Goal: Check status: Check status

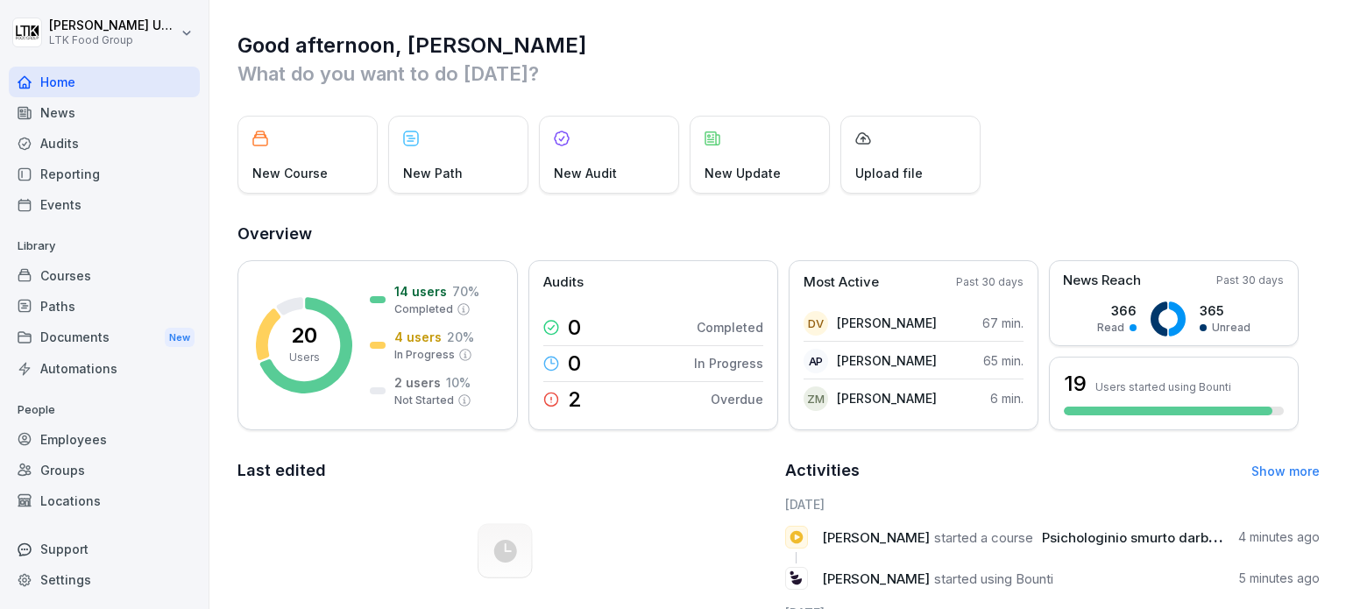
click at [75, 429] on div "Employees" at bounding box center [104, 439] width 191 height 31
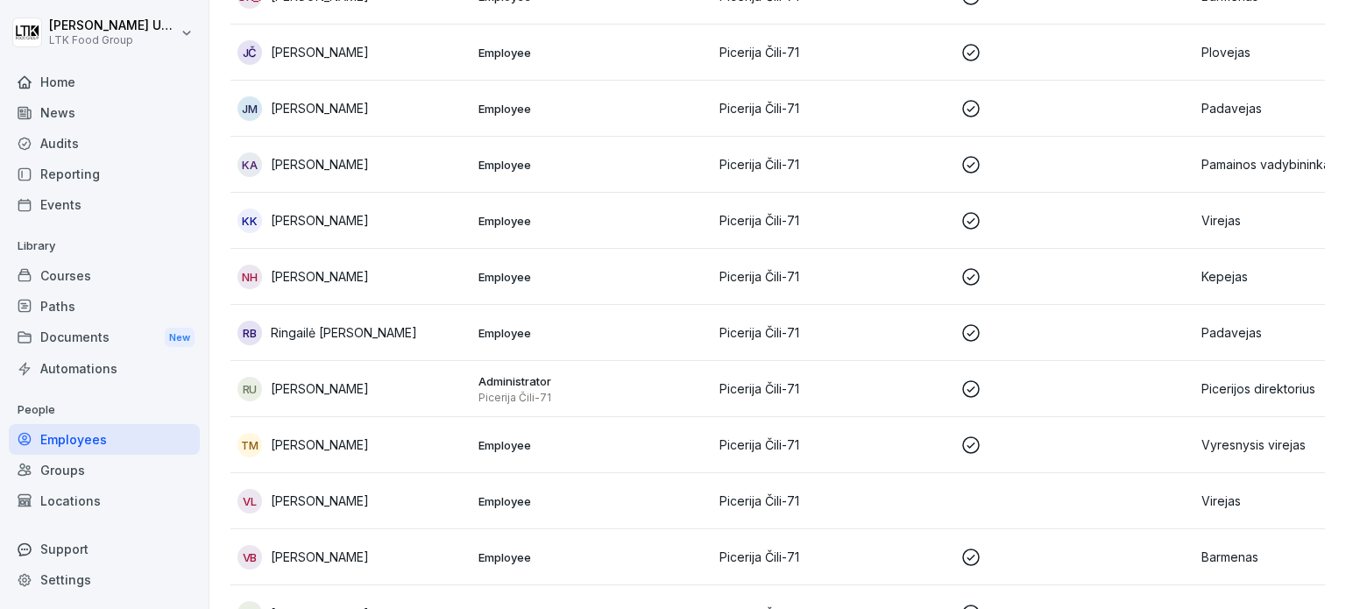
scroll to position [750, 0]
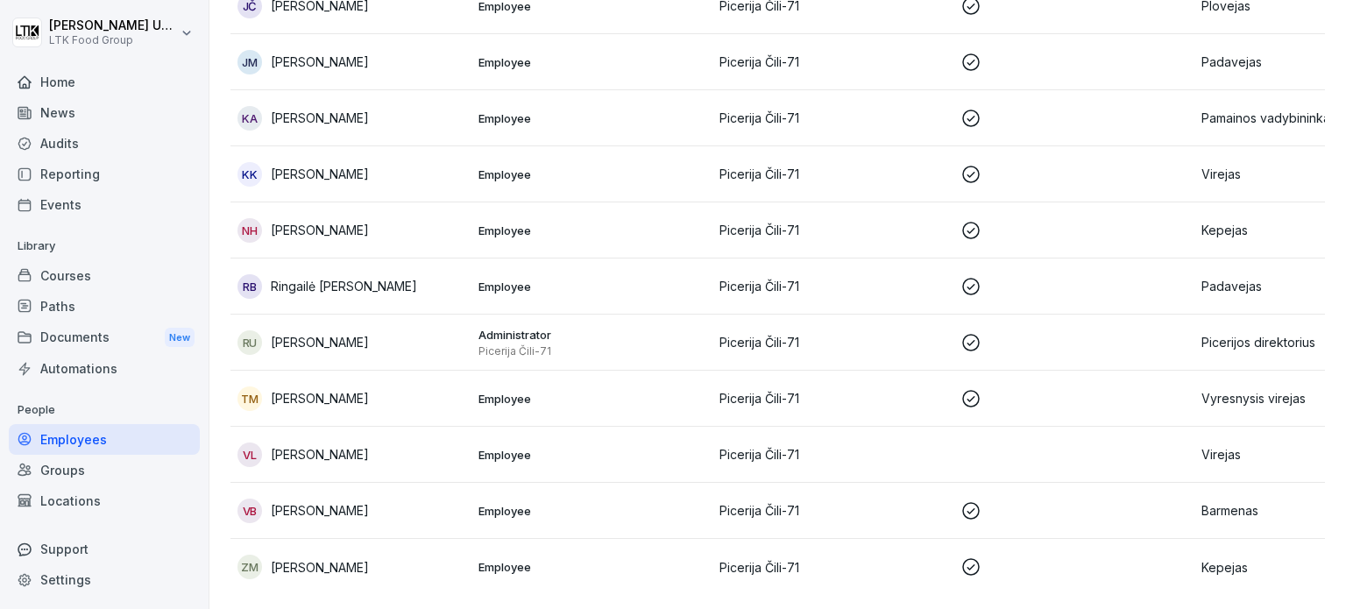
click at [1237, 501] on p "Barmenas" at bounding box center [1314, 510] width 227 height 18
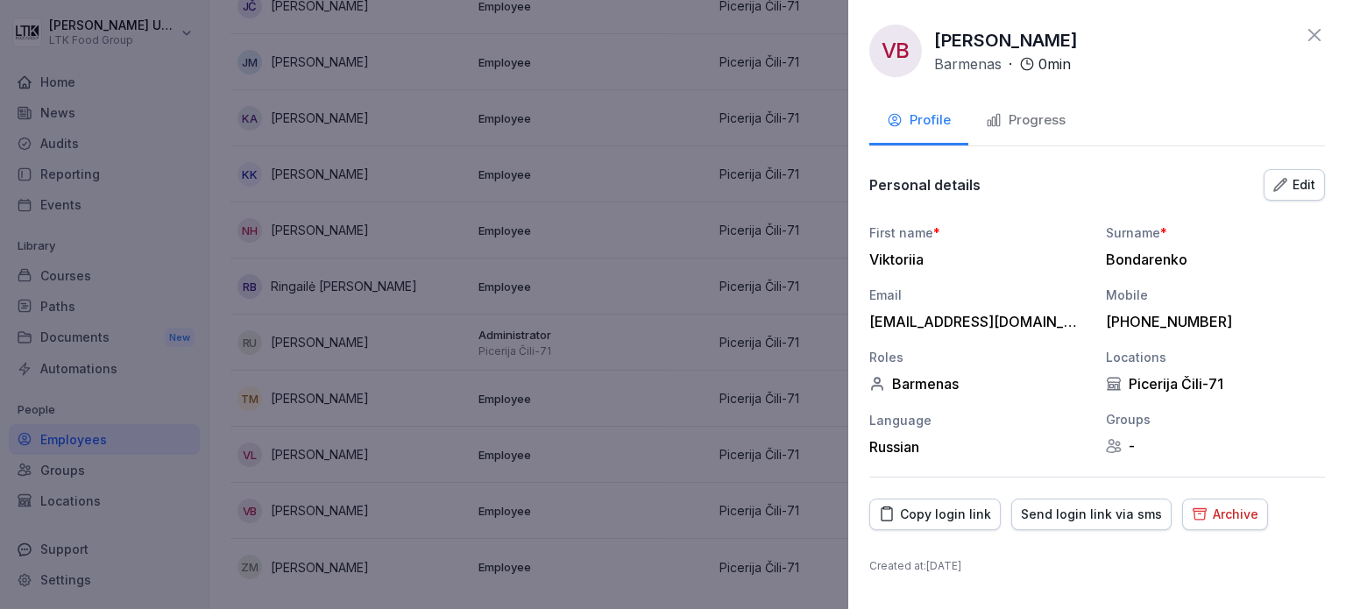
click at [1034, 116] on div "Progress" at bounding box center [1026, 120] width 80 height 20
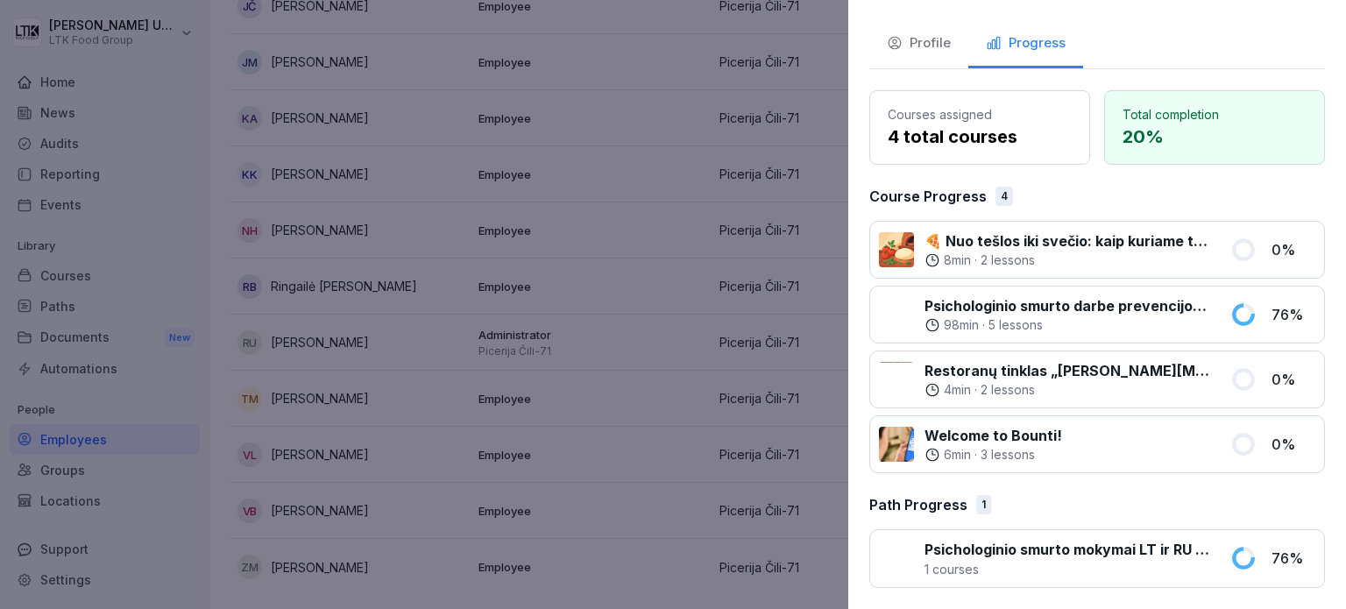
scroll to position [0, 0]
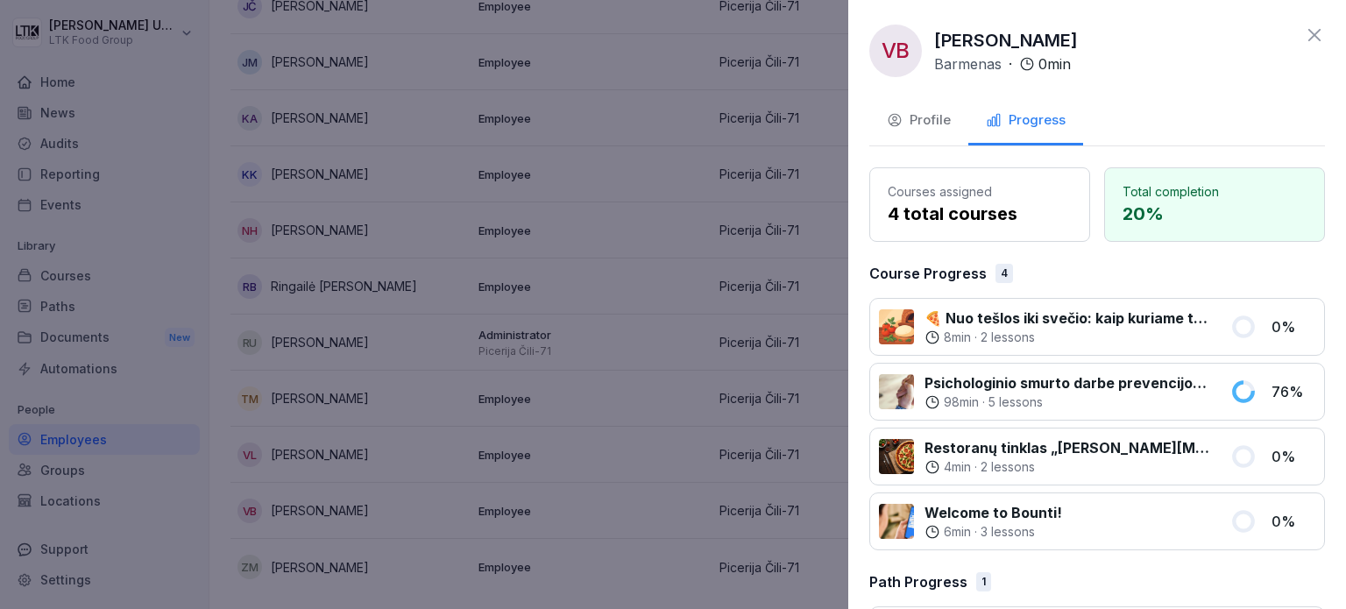
click at [634, 194] on div at bounding box center [673, 304] width 1346 height 609
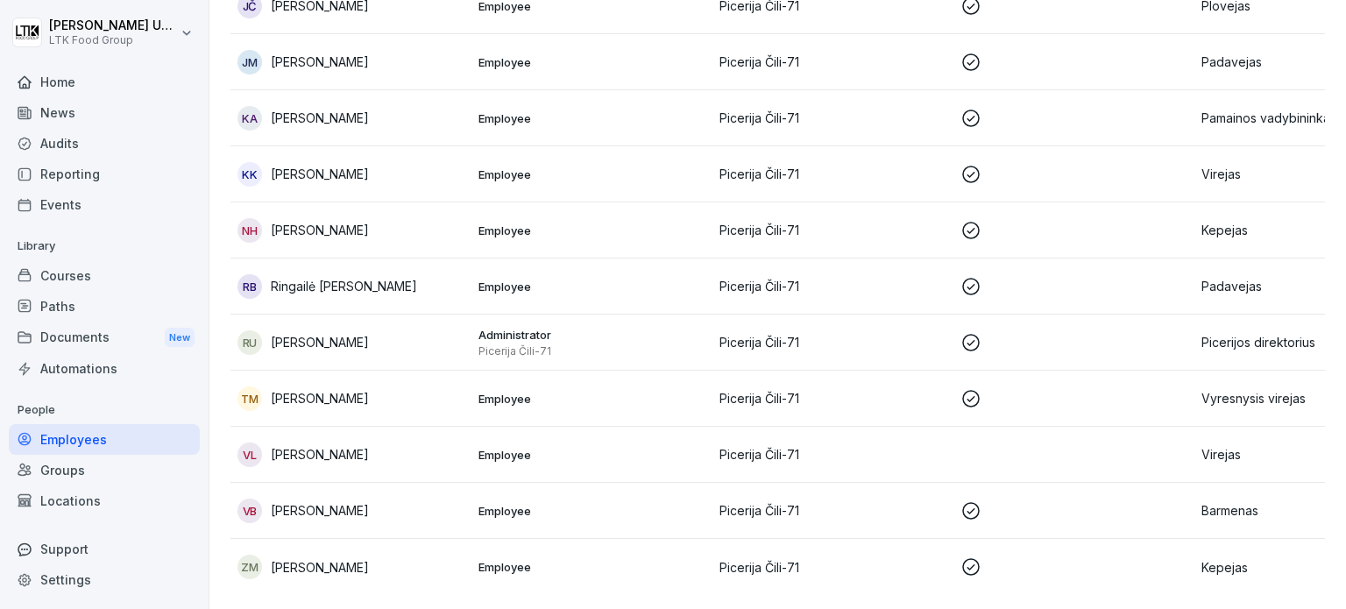
click at [390, 274] on div "RB [PERSON_NAME]" at bounding box center [350, 286] width 227 height 25
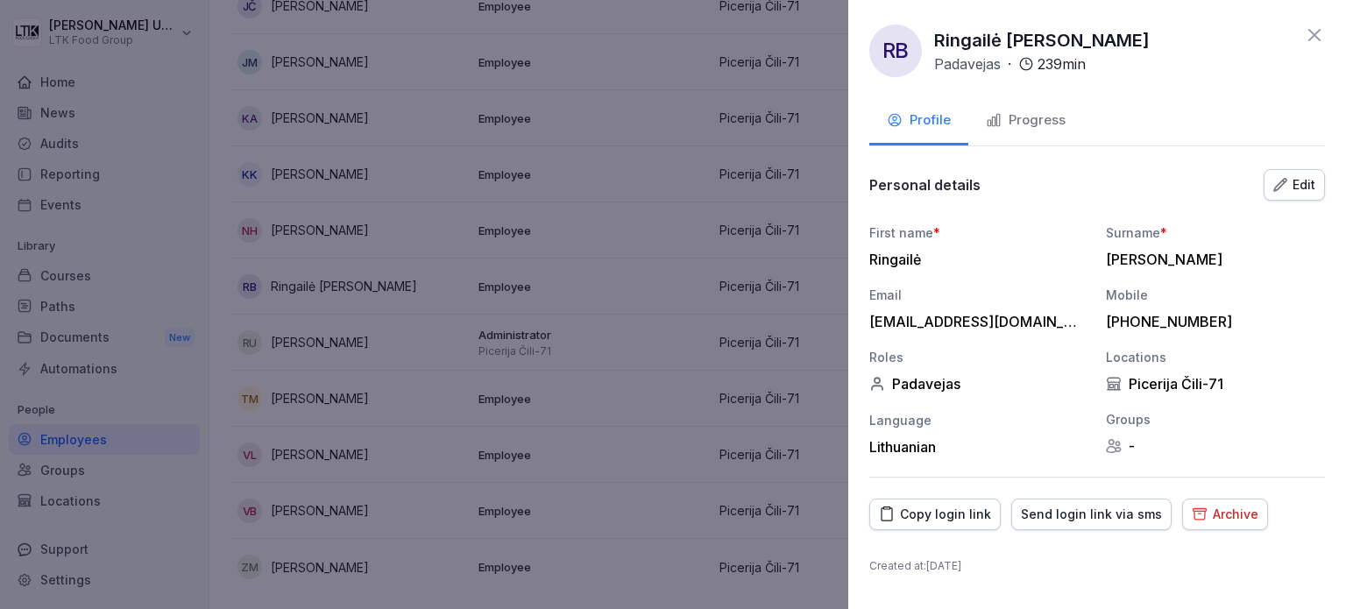
click at [1053, 111] on div "Progress" at bounding box center [1026, 120] width 80 height 20
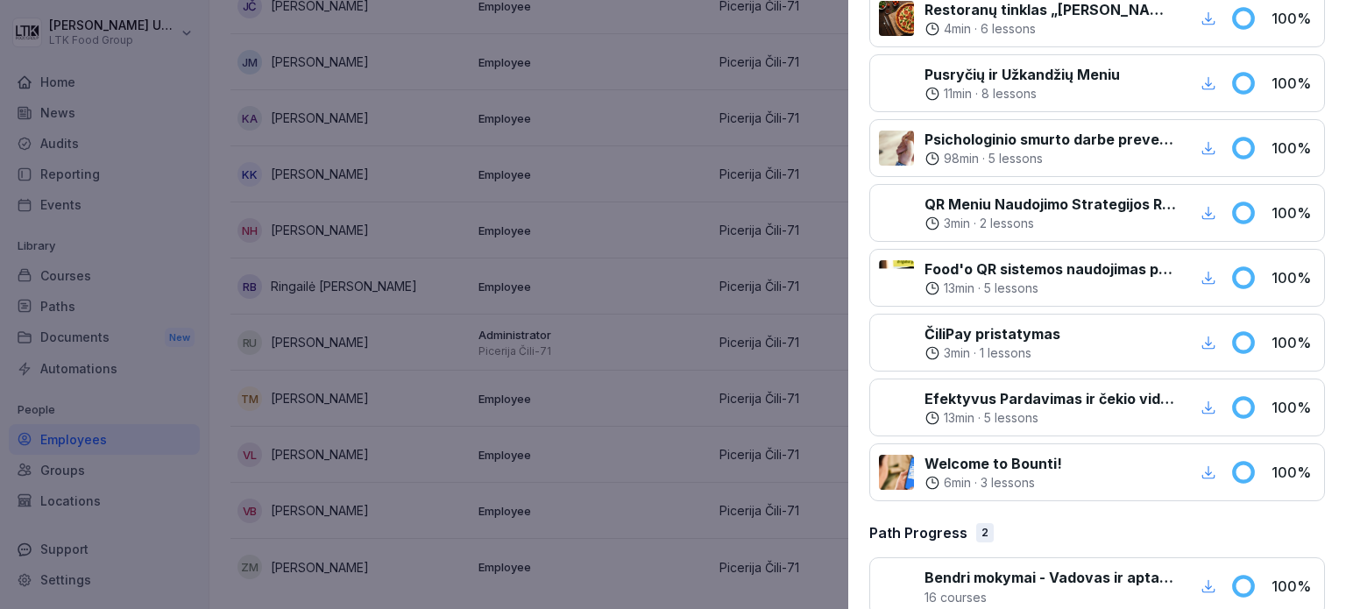
scroll to position [981, 0]
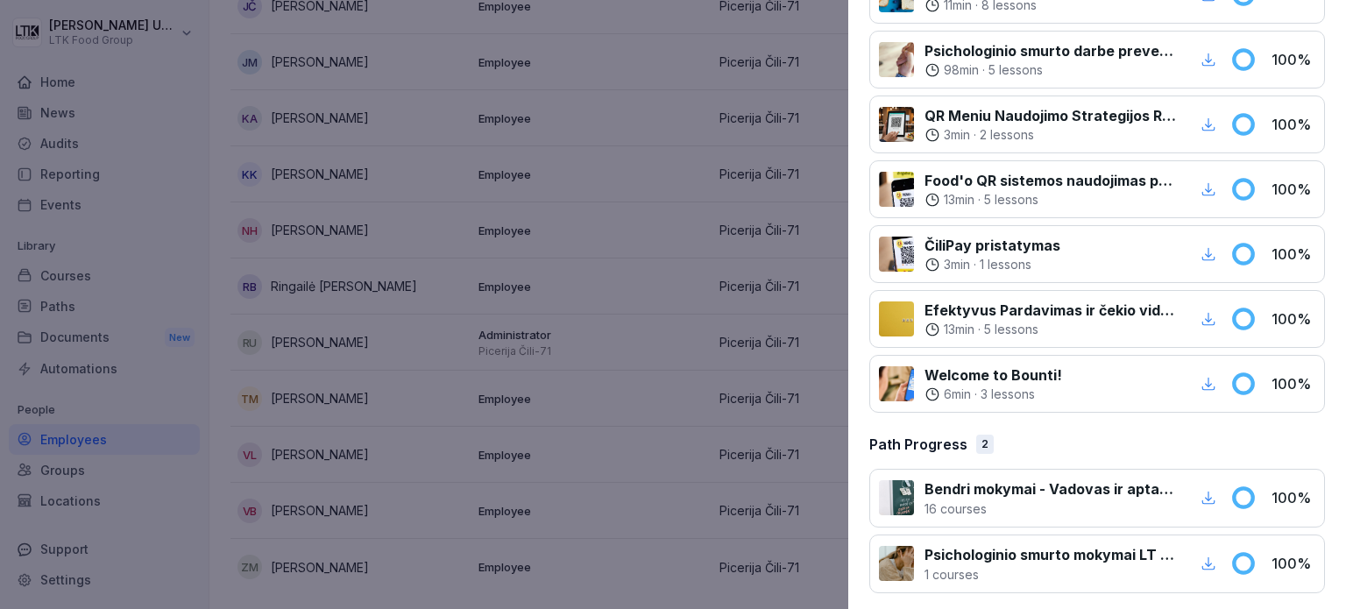
click at [581, 240] on div at bounding box center [673, 304] width 1346 height 609
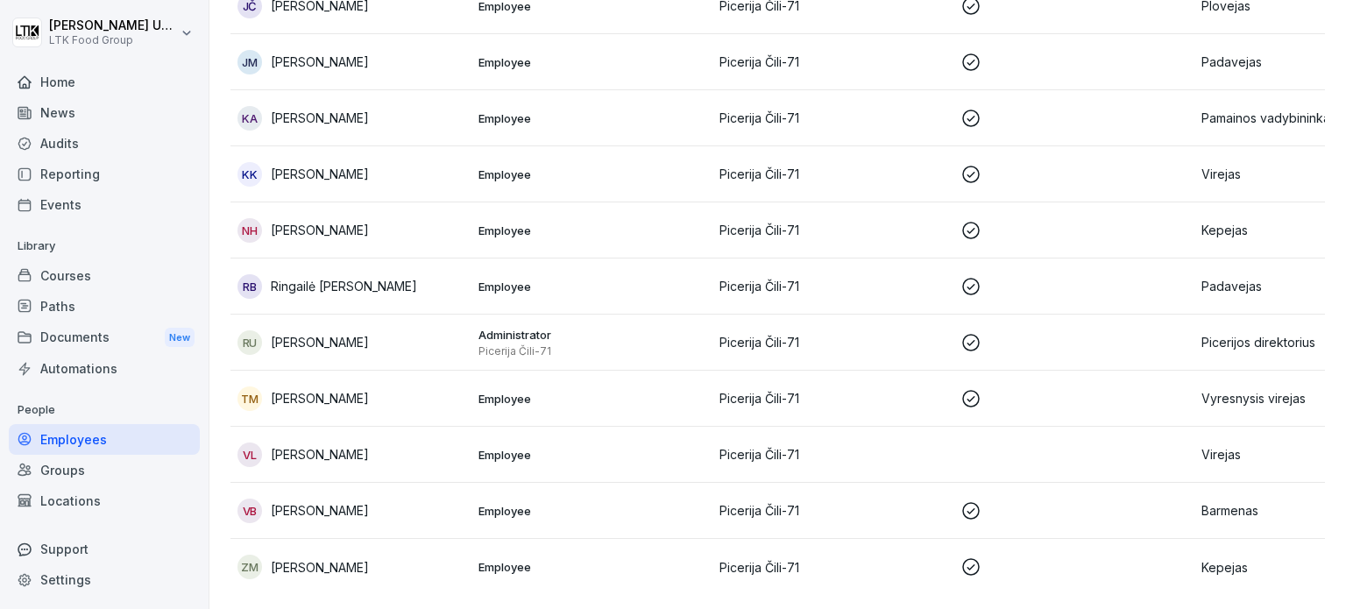
scroll to position [750, 0]
click at [69, 171] on div "Reporting" at bounding box center [104, 174] width 191 height 31
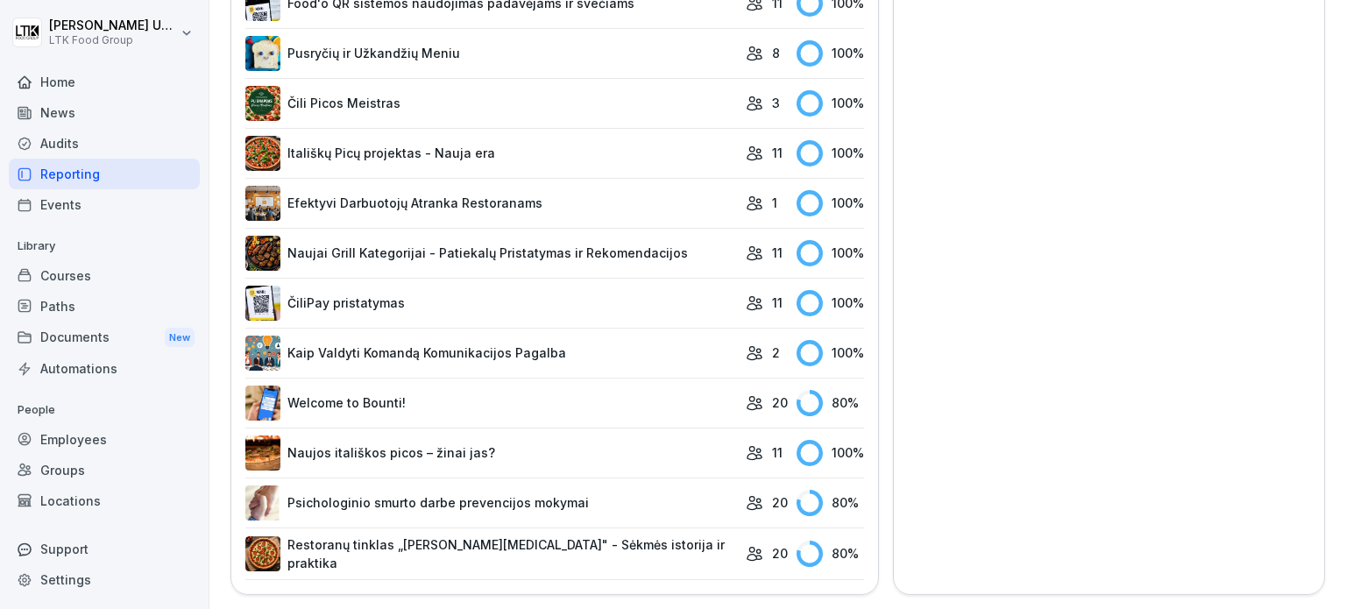
scroll to position [953, 0]
click at [407, 389] on link "Welcome to Bounti!" at bounding box center [491, 403] width 492 height 35
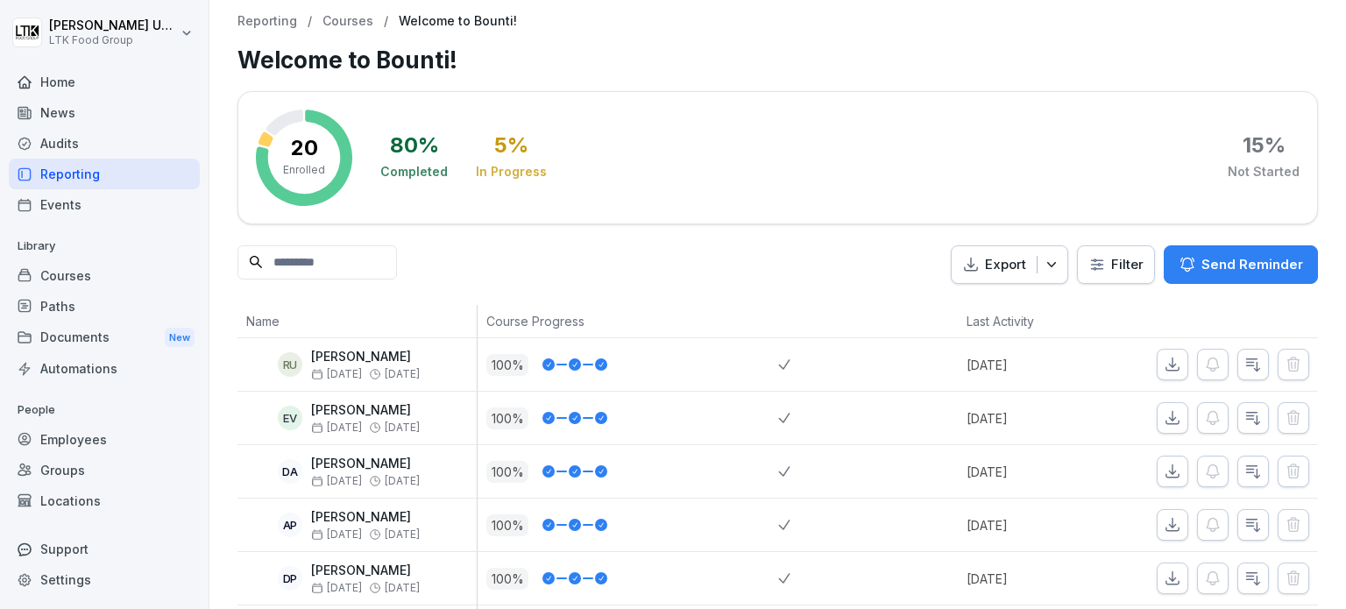
click at [58, 435] on div "Employees" at bounding box center [104, 439] width 191 height 31
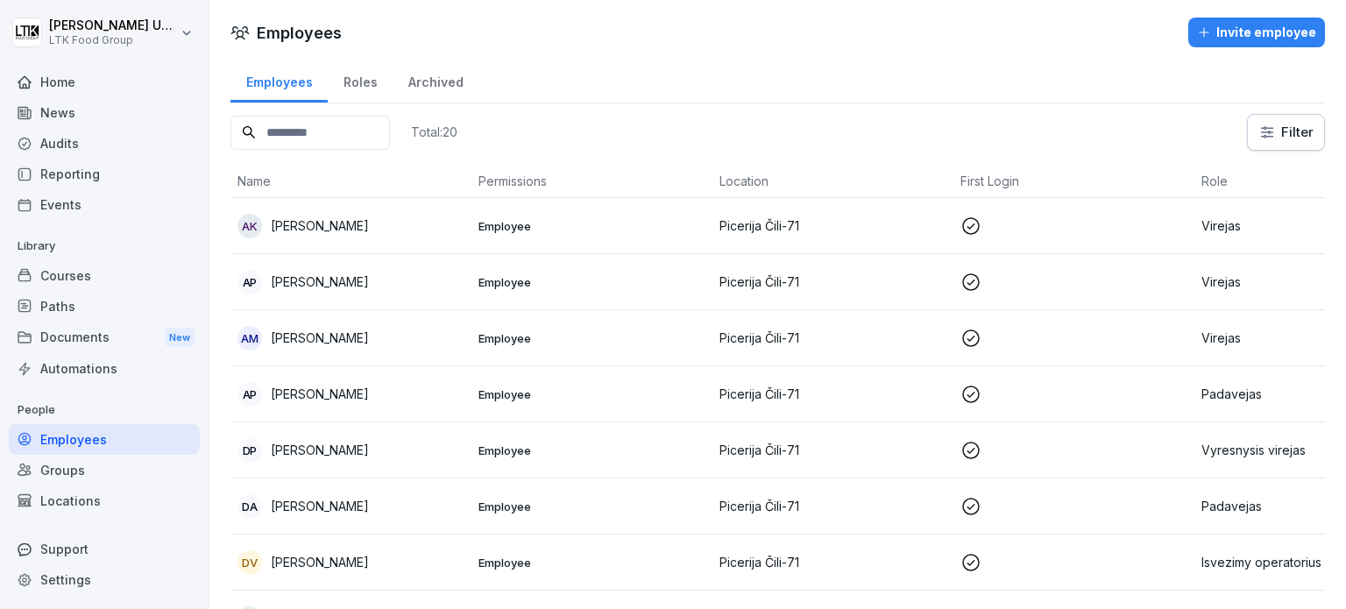
click at [1244, 283] on p "Virejas" at bounding box center [1314, 282] width 227 height 18
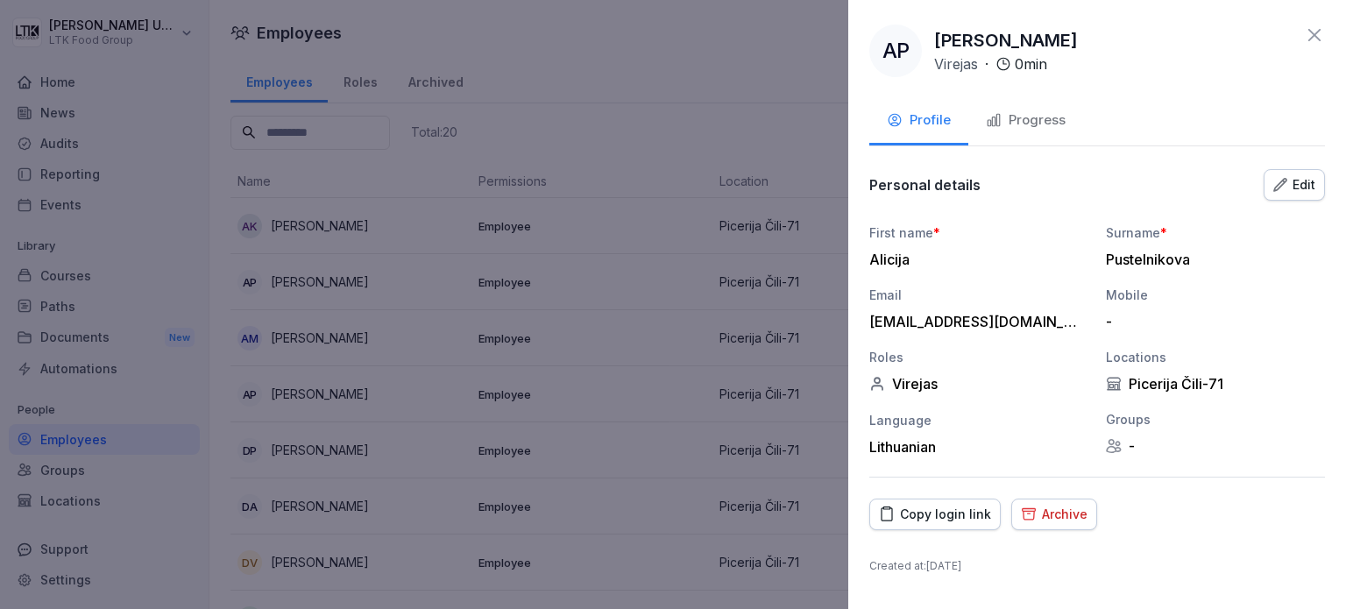
click at [1048, 115] on div "Progress" at bounding box center [1026, 120] width 80 height 20
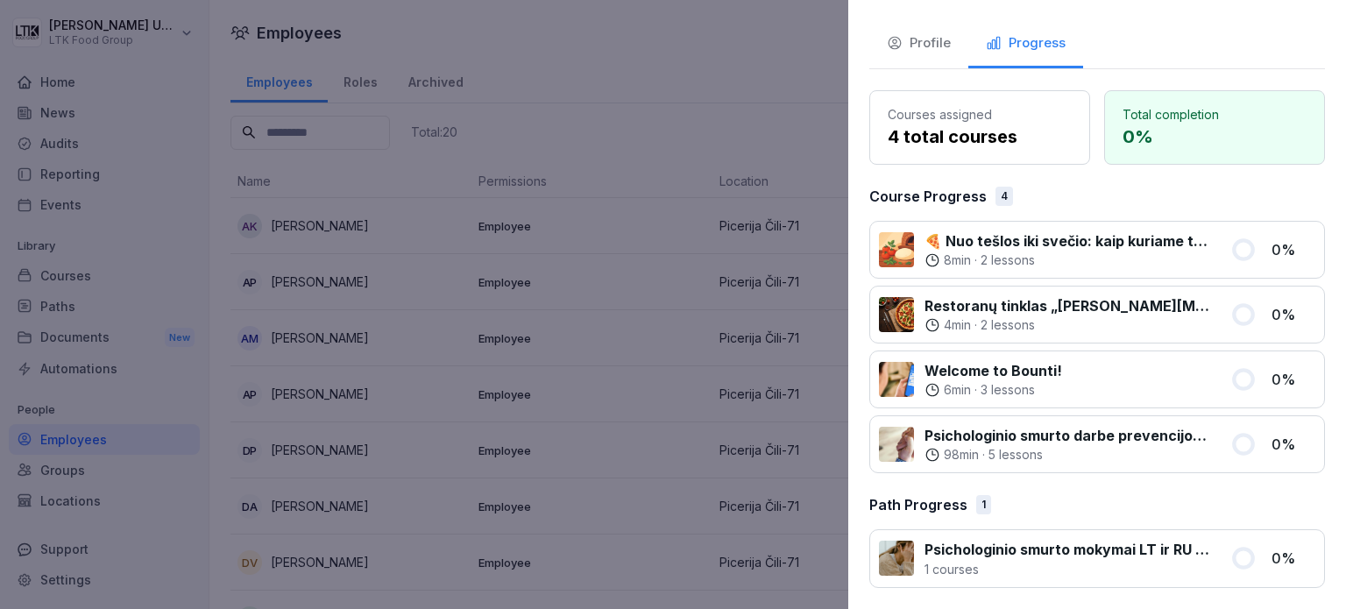
scroll to position [77, 0]
click at [631, 89] on div at bounding box center [673, 304] width 1346 height 609
